Goal: Task Accomplishment & Management: Complete application form

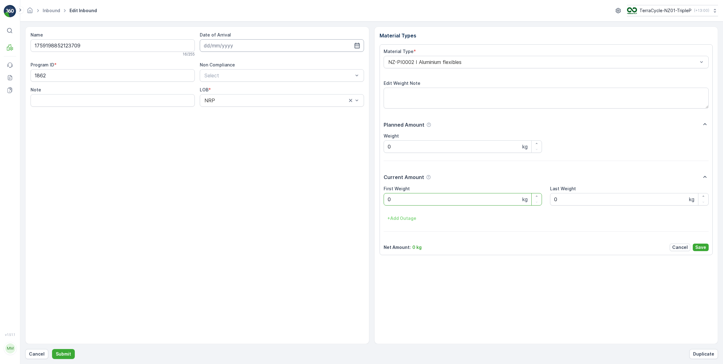
click at [231, 46] on input at bounding box center [282, 45] width 164 height 12
click at [254, 85] on div "2" at bounding box center [255, 85] width 10 height 10
type input "[DATE]"
click at [411, 201] on Weight "0" at bounding box center [463, 199] width 159 height 12
click at [52, 349] on button "Submit" at bounding box center [63, 354] width 23 height 10
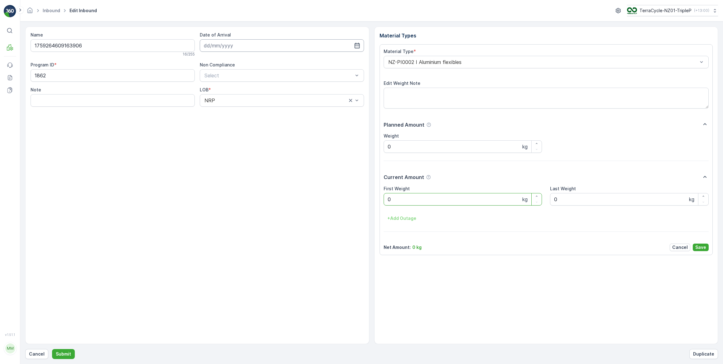
click at [271, 45] on input at bounding box center [282, 45] width 164 height 12
click at [253, 87] on div "2" at bounding box center [255, 85] width 10 height 10
type input "[DATE]"
drag, startPoint x: 415, startPoint y: 200, endPoint x: 390, endPoint y: 223, distance: 33.7
click at [415, 200] on Weight "0" at bounding box center [463, 199] width 159 height 12
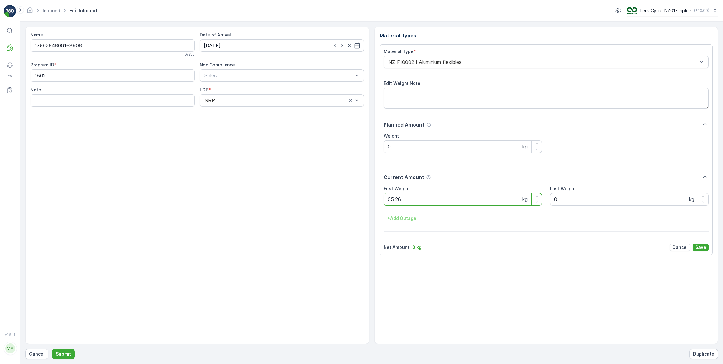
click at [52, 349] on button "Submit" at bounding box center [63, 354] width 23 height 10
click at [41, 355] on p "Cancel" at bounding box center [37, 354] width 16 height 6
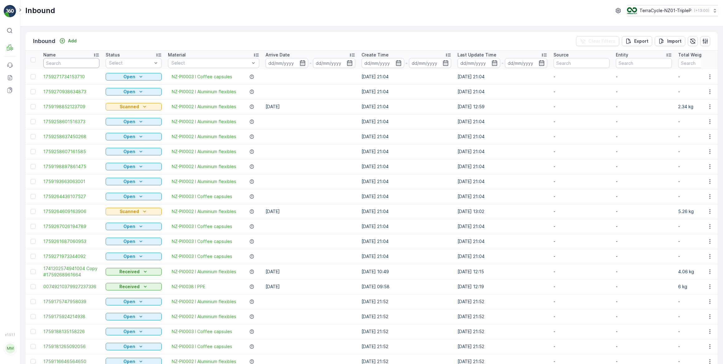
drag, startPoint x: 93, startPoint y: 64, endPoint x: 98, endPoint y: 59, distance: 6.9
click at [93, 64] on input "text" at bounding box center [71, 63] width 56 height 10
type input "123709"
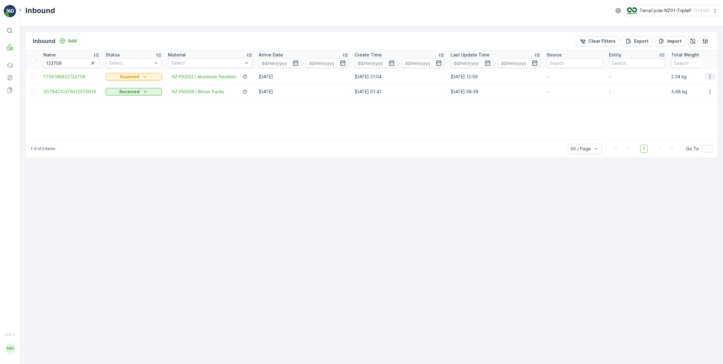
click at [711, 75] on icon "button" at bounding box center [710, 77] width 6 height 6
click at [695, 93] on span "Edit Inbound" at bounding box center [689, 94] width 26 height 6
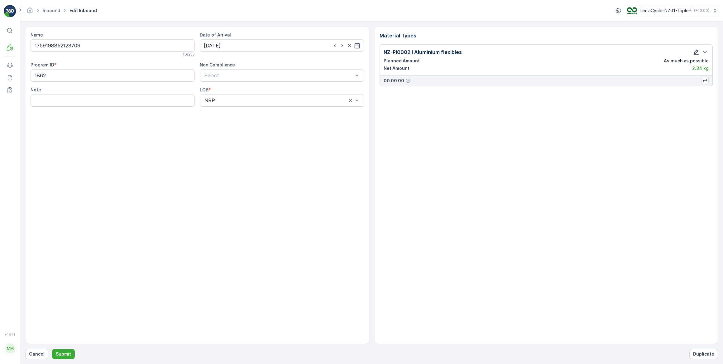
click at [696, 52] on icon "button" at bounding box center [696, 52] width 6 height 6
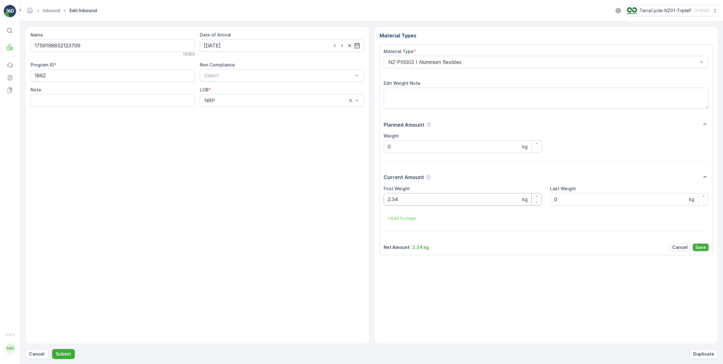
drag, startPoint x: 415, startPoint y: 195, endPoint x: 424, endPoint y: 185, distance: 14.1
click at [417, 193] on Weight "2.34" at bounding box center [463, 199] width 159 height 12
type Weight "2"
type Weight "6.36"
click at [699, 246] on p "Save" at bounding box center [700, 247] width 11 height 6
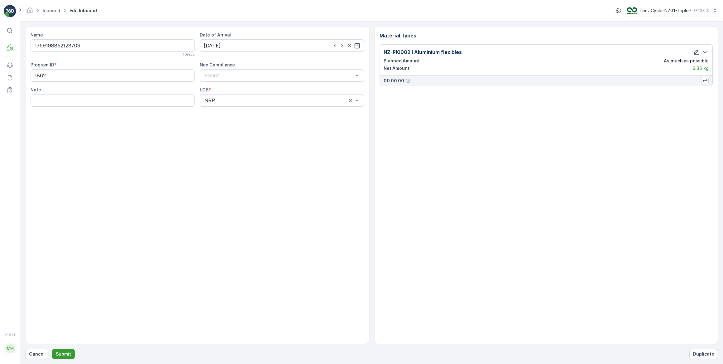
click at [65, 356] on p "Submit" at bounding box center [63, 354] width 15 height 6
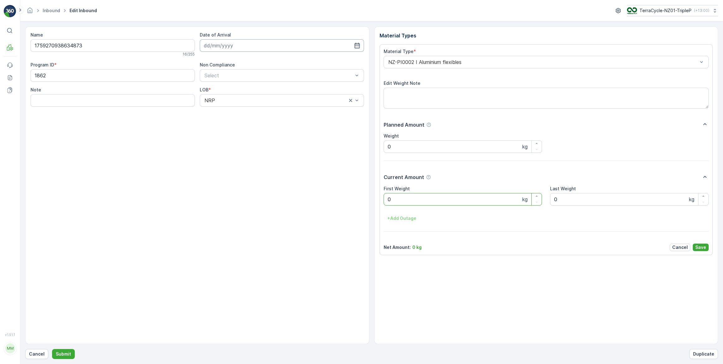
click at [240, 46] on input at bounding box center [282, 45] width 164 height 12
click at [256, 84] on div "2" at bounding box center [255, 85] width 10 height 10
type input "[DATE]"
drag, startPoint x: 407, startPoint y: 199, endPoint x: 380, endPoint y: 199, distance: 26.5
click at [405, 199] on Weight "0" at bounding box center [463, 199] width 159 height 12
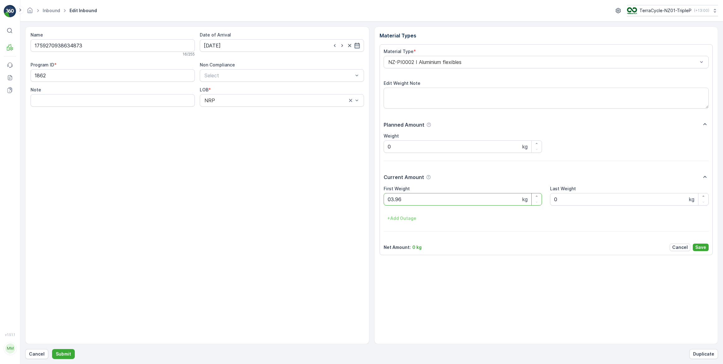
click at [52, 349] on button "Submit" at bounding box center [63, 354] width 23 height 10
click at [257, 45] on input at bounding box center [282, 45] width 164 height 12
click at [255, 85] on div "2" at bounding box center [255, 85] width 10 height 10
type input "[DATE]"
drag, startPoint x: 417, startPoint y: 192, endPoint x: 407, endPoint y: 193, distance: 10.6
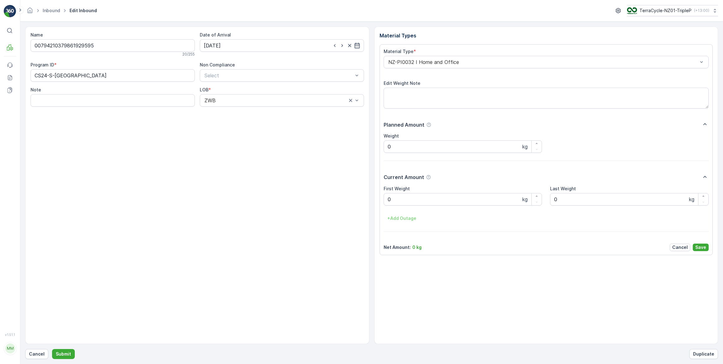
click at [411, 193] on div "First Weight 0 kg" at bounding box center [463, 195] width 159 height 20
click at [52, 349] on button "Submit" at bounding box center [63, 354] width 23 height 10
click at [274, 47] on input at bounding box center [282, 45] width 164 height 12
click at [253, 85] on div "2" at bounding box center [255, 85] width 10 height 10
type input "[DATE]"
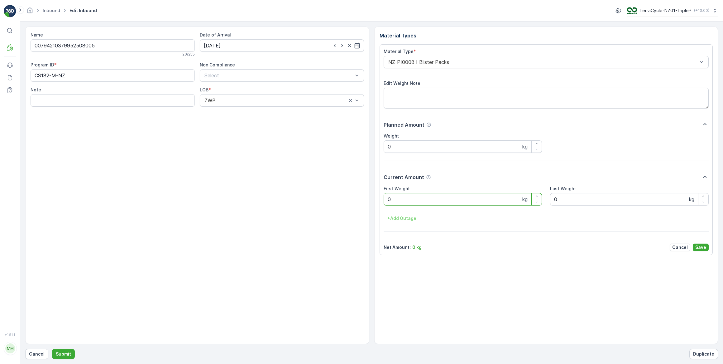
click at [401, 198] on Weight "0" at bounding box center [463, 199] width 159 height 12
click at [52, 349] on button "Submit" at bounding box center [63, 354] width 23 height 10
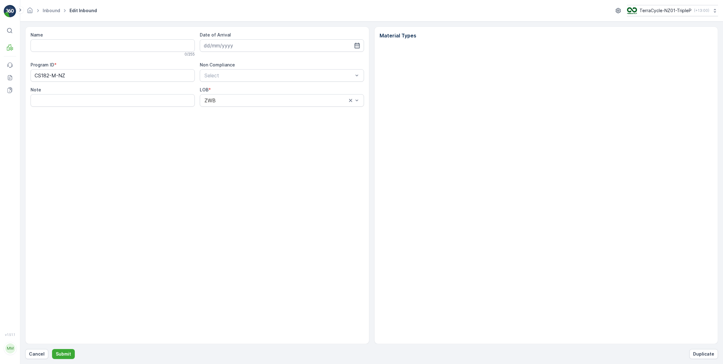
type input "00794210379952508005"
type input "[DATE]"
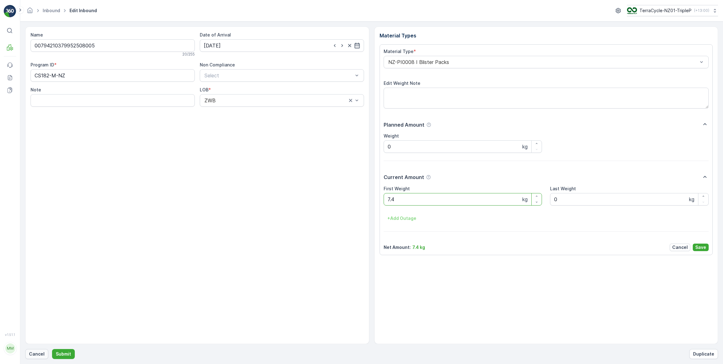
click at [36, 354] on p "Cancel" at bounding box center [37, 354] width 16 height 6
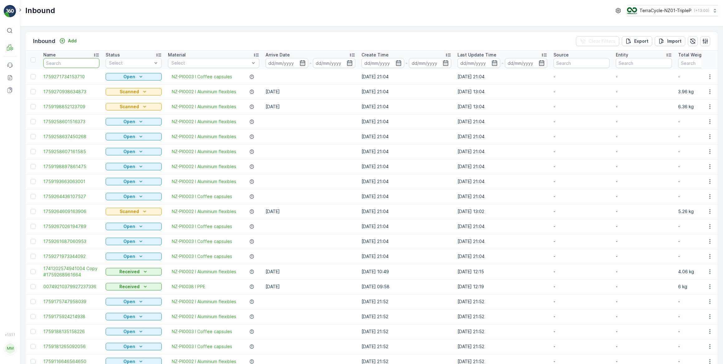
drag, startPoint x: 73, startPoint y: 61, endPoint x: 85, endPoint y: 51, distance: 15.7
click at [75, 59] on input "text" at bounding box center [71, 63] width 56 height 10
type input "508005"
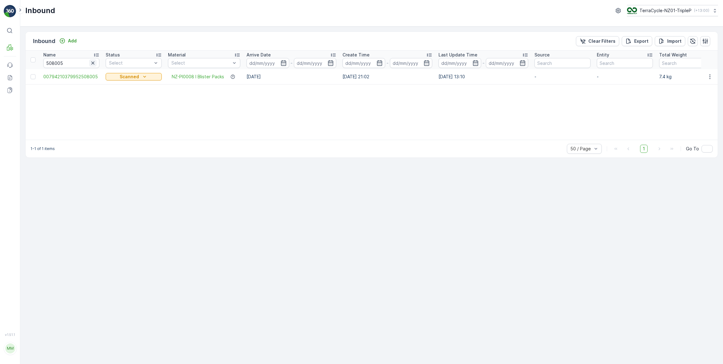
click at [93, 62] on icon "button" at bounding box center [92, 62] width 3 height 3
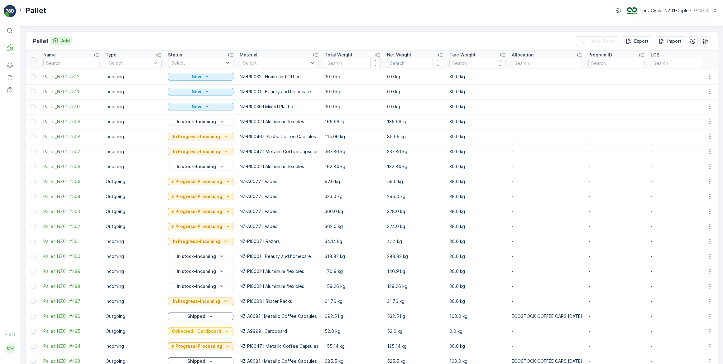
click at [65, 41] on p "Add" at bounding box center [65, 41] width 9 height 6
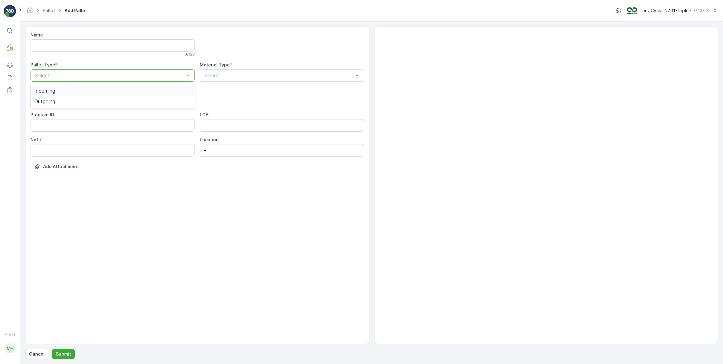
click at [53, 92] on span "Incoming" at bounding box center [44, 91] width 21 height 6
click at [42, 147] on span "Pallet" at bounding box center [40, 148] width 13 height 6
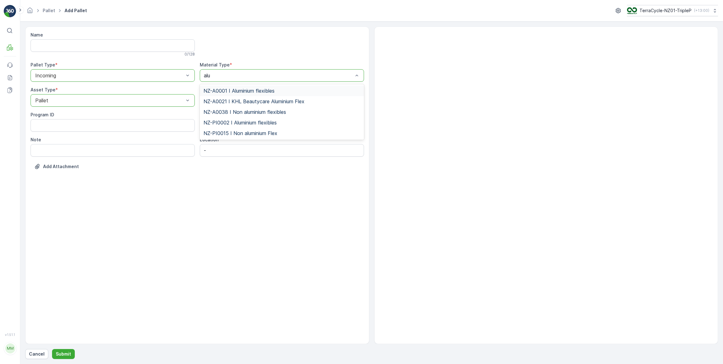
type input "alum"
click at [247, 123] on span "NZ-PI0002 I Aluminium flexibles" at bounding box center [240, 123] width 73 height 6
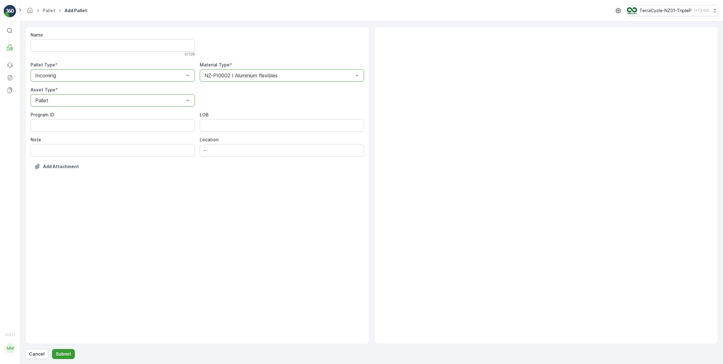
click at [62, 353] on p "Submit" at bounding box center [63, 354] width 15 height 6
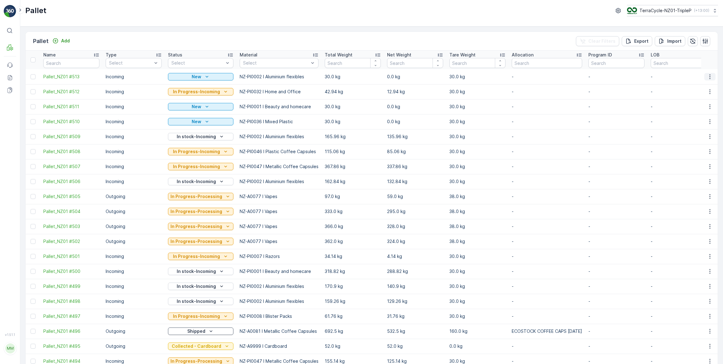
click at [709, 74] on icon "button" at bounding box center [710, 77] width 6 height 6
click at [696, 122] on span "Print QR" at bounding box center [692, 120] width 17 height 6
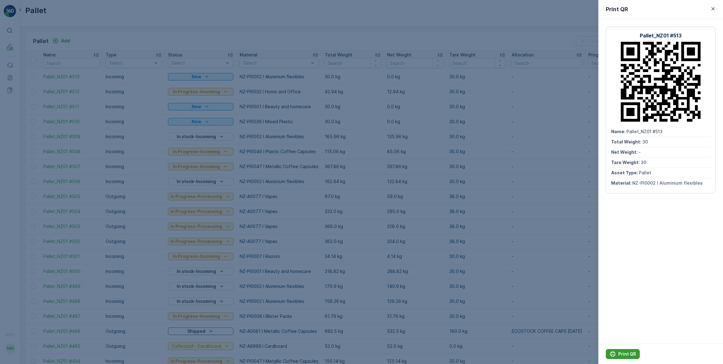
click at [629, 354] on p "Print QR" at bounding box center [627, 354] width 18 height 6
click at [713, 8] on icon "button" at bounding box center [713, 9] width 6 height 6
